Goal: Feedback & Contribution: Submit feedback/report problem

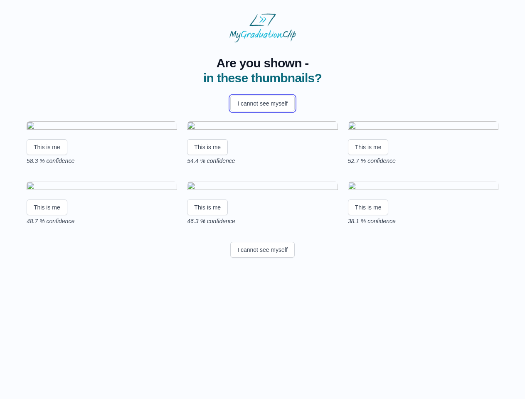
click at [262, 103] on button "I cannot see myself" at bounding box center [262, 104] width 64 height 16
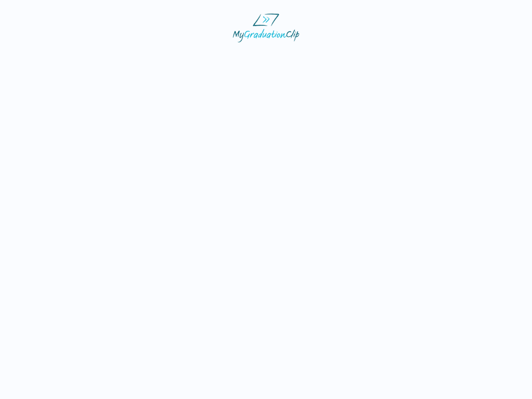
click at [47, 56] on html at bounding box center [266, 28] width 532 height 56
click at [209, 56] on html at bounding box center [266, 28] width 532 height 56
click at [370, 56] on html at bounding box center [266, 28] width 532 height 56
click at [47, 56] on html at bounding box center [266, 28] width 532 height 56
click at [209, 56] on html at bounding box center [266, 28] width 532 height 56
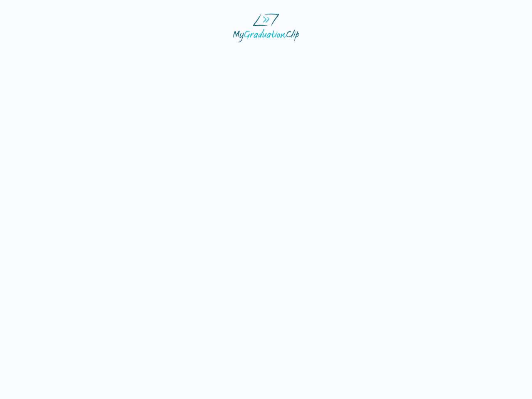
click at [370, 56] on html at bounding box center [266, 28] width 532 height 56
click at [262, 56] on html at bounding box center [266, 28] width 532 height 56
